Goal: Book appointment/travel/reservation

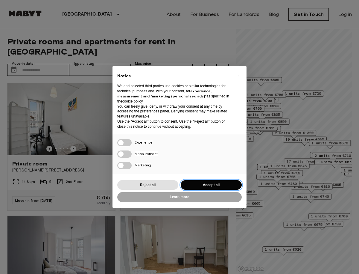
click at [202, 183] on button "Accept all" at bounding box center [211, 185] width 61 height 10
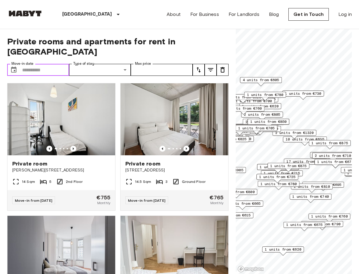
click at [48, 64] on input "Move-in date" at bounding box center [45, 70] width 47 height 12
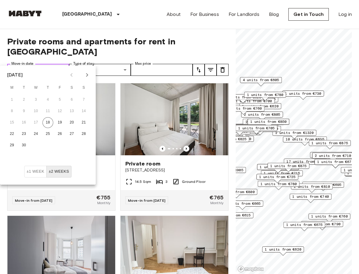
click at [38, 64] on input "Move-in date" at bounding box center [45, 70] width 47 height 12
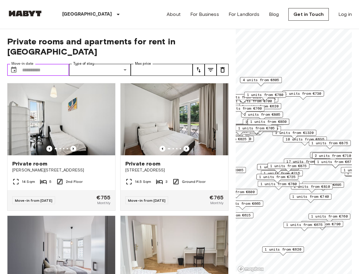
click at [38, 64] on input "Move-in date" at bounding box center [45, 70] width 47 height 12
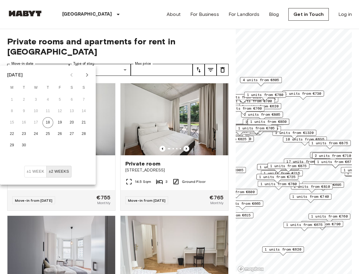
click at [87, 74] on icon "Next month" at bounding box center [87, 74] width 7 height 7
click at [26, 145] on button "28" at bounding box center [24, 145] width 11 height 11
type input "**********"
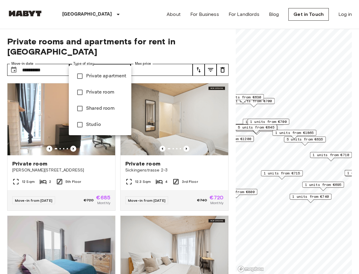
type input "**********"
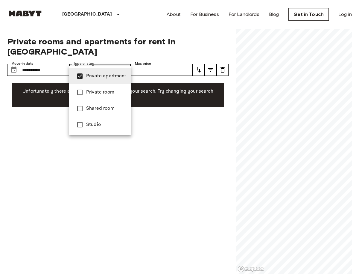
click at [148, 67] on div at bounding box center [179, 137] width 359 height 274
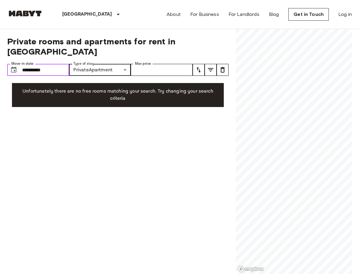
click at [36, 64] on input "**********" at bounding box center [45, 70] width 47 height 12
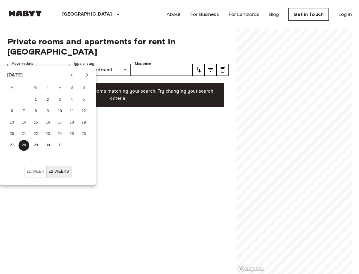
click at [88, 75] on icon "Next month" at bounding box center [87, 74] width 7 height 7
click at [60, 143] on button "28" at bounding box center [60, 145] width 11 height 11
type input "**********"
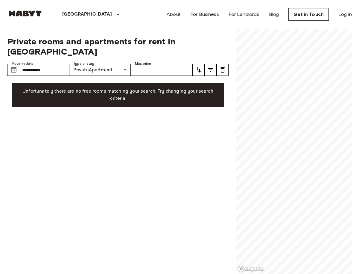
click at [136, 129] on div "**********" at bounding box center [118, 151] width 222 height 245
click at [136, 133] on div "**********" at bounding box center [118, 151] width 222 height 245
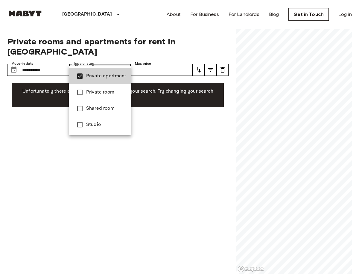
click at [105, 76] on span "Private apartment" at bounding box center [106, 75] width 40 height 7
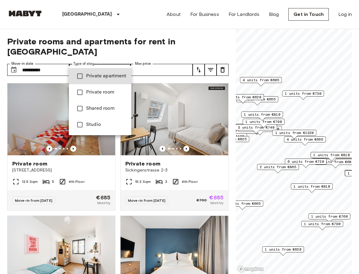
click at [94, 126] on span "Studio" at bounding box center [106, 124] width 40 height 7
type input "******"
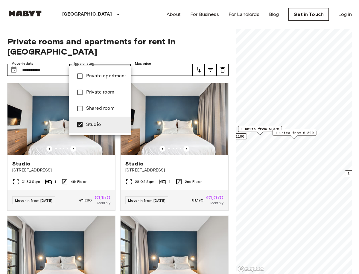
click at [4, 141] on div at bounding box center [179, 137] width 359 height 274
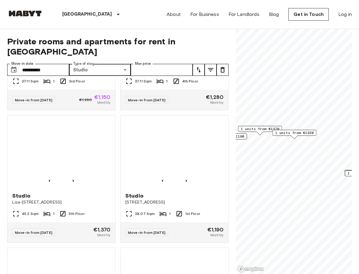
scroll to position [234, 0]
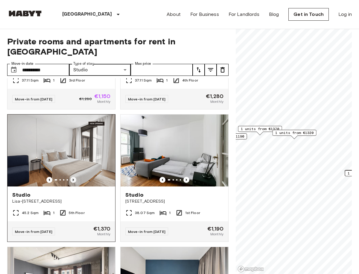
click at [74, 177] on icon "Previous image" at bounding box center [73, 180] width 6 height 6
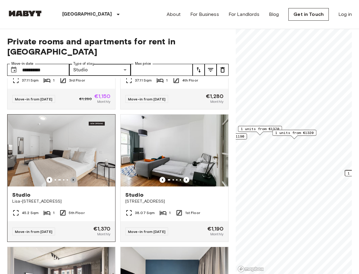
click at [74, 177] on icon "Previous image" at bounding box center [73, 180] width 6 height 6
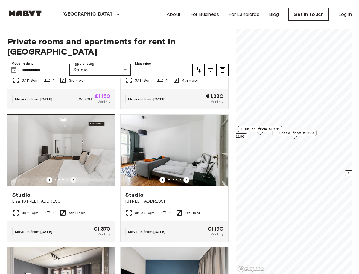
click at [74, 177] on icon "Previous image" at bounding box center [73, 180] width 6 height 6
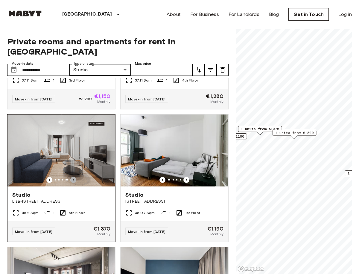
click at [74, 177] on icon "Previous image" at bounding box center [73, 180] width 6 height 6
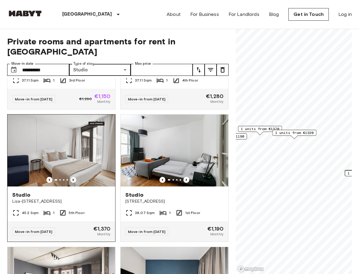
click at [74, 177] on icon "Previous image" at bounding box center [73, 180] width 6 height 6
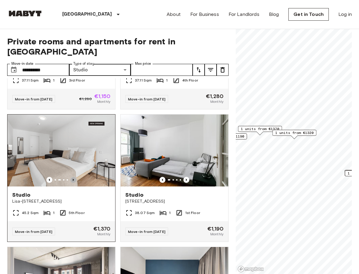
click at [74, 177] on icon "Previous image" at bounding box center [73, 180] width 6 height 6
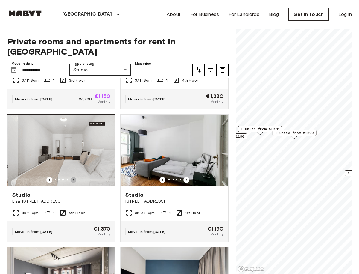
click at [74, 177] on icon "Previous image" at bounding box center [73, 180] width 6 height 6
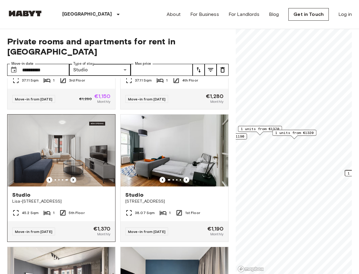
click at [74, 177] on icon "Previous image" at bounding box center [73, 180] width 6 height 6
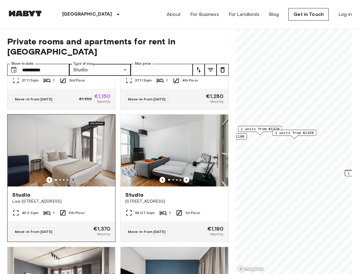
click at [74, 177] on icon "Previous image" at bounding box center [73, 180] width 6 height 6
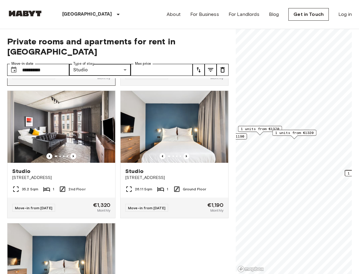
scroll to position [388, 0]
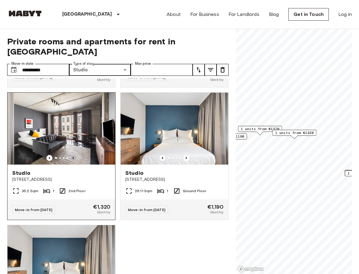
click at [72, 155] on icon "Previous image" at bounding box center [73, 158] width 6 height 6
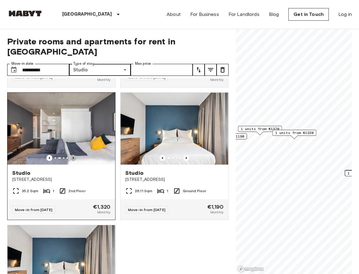
click at [72, 155] on icon "Previous image" at bounding box center [73, 158] width 6 height 6
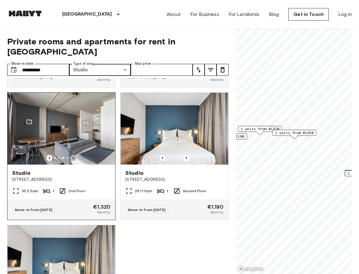
click at [72, 155] on icon "Previous image" at bounding box center [73, 158] width 6 height 6
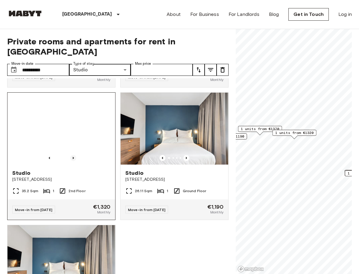
click at [72, 155] on icon "Previous image" at bounding box center [73, 158] width 6 height 6
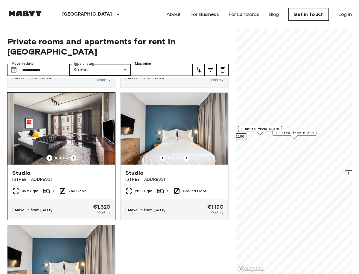
click at [72, 155] on icon "Previous image" at bounding box center [73, 158] width 6 height 6
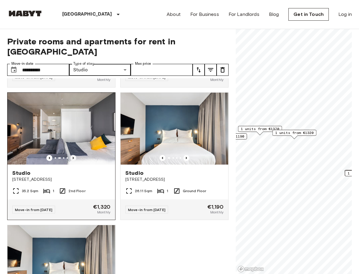
click at [72, 155] on icon "Previous image" at bounding box center [73, 158] width 6 height 6
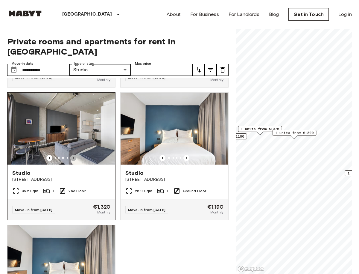
click at [72, 155] on icon "Previous image" at bounding box center [73, 158] width 6 height 6
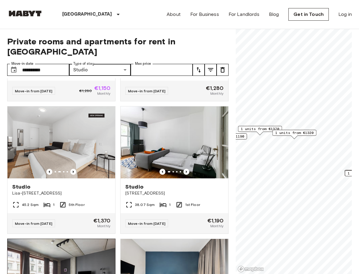
scroll to position [0, 0]
